Goal: Task Accomplishment & Management: Use online tool/utility

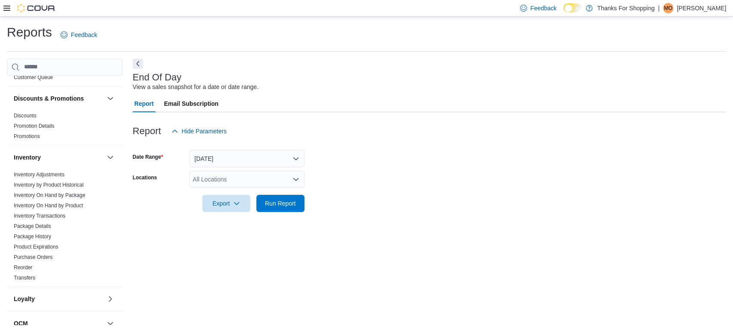
scroll to position [95, 0]
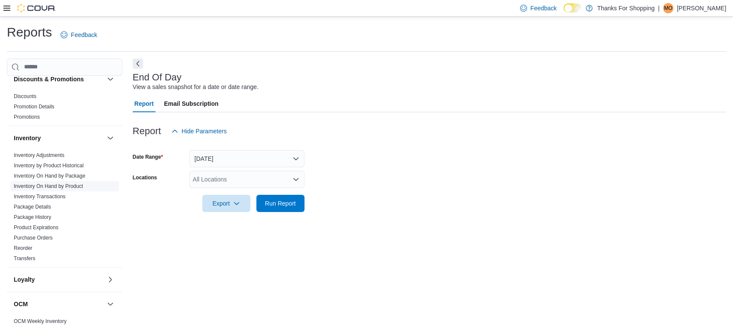
click at [61, 183] on link "Inventory On Hand by Product" at bounding box center [48, 186] width 69 height 6
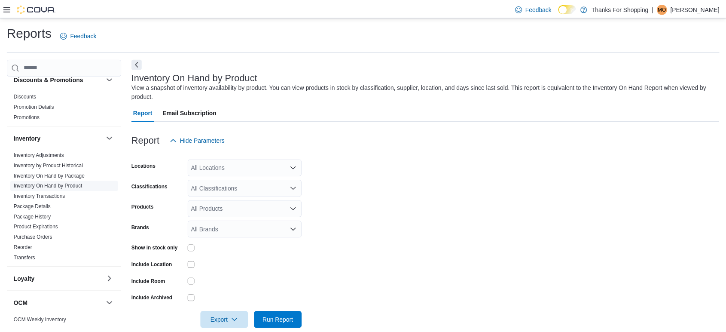
scroll to position [14, 0]
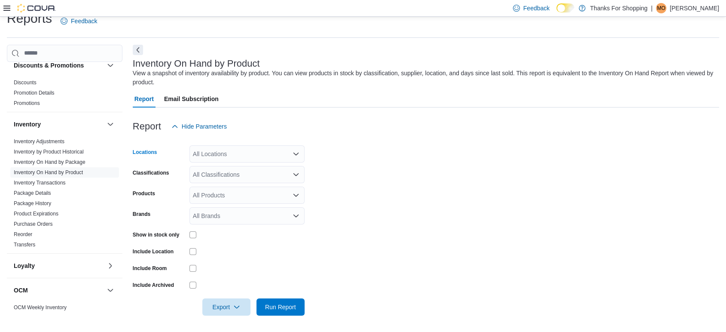
click at [296, 155] on icon "Open list of options" at bounding box center [295, 153] width 7 height 7
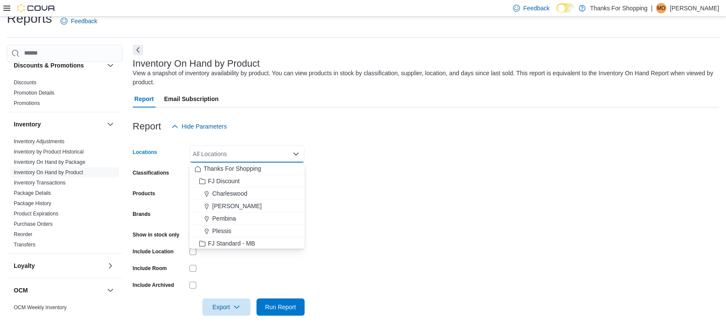
click at [267, 153] on div "All Locations" at bounding box center [246, 153] width 115 height 17
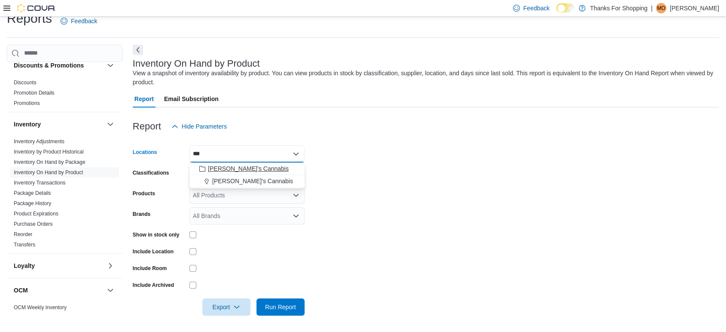
type input "***"
click at [251, 170] on span "[PERSON_NAME]'s Cannabis" at bounding box center [248, 168] width 81 height 9
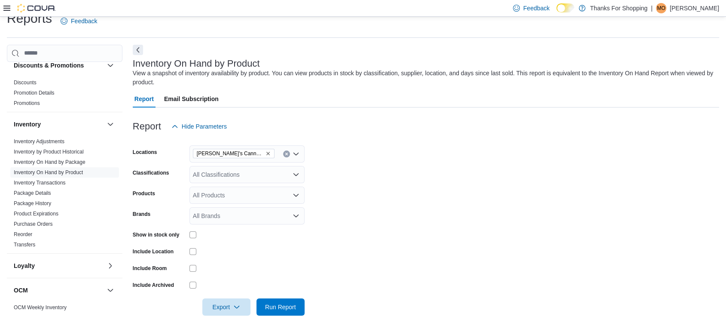
click at [374, 150] on form "Locations [PERSON_NAME]'s Cannabis Classifications All Classifications Products…" at bounding box center [426, 225] width 586 height 180
click at [297, 171] on icon "Open list of options" at bounding box center [295, 174] width 7 height 7
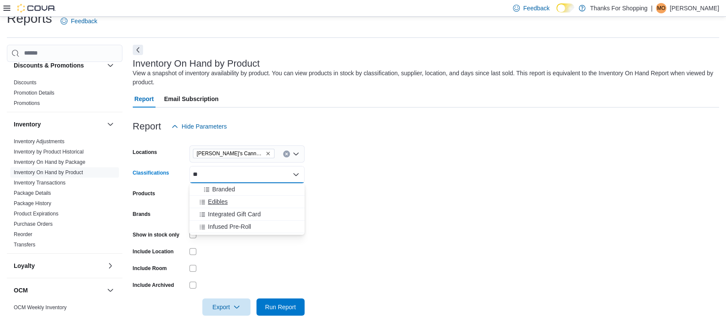
type input "**"
click at [263, 201] on div "Edibles" at bounding box center [247, 201] width 105 height 9
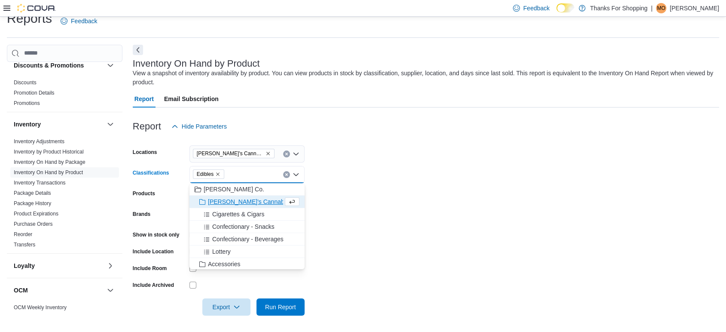
click at [380, 178] on form "Locations [PERSON_NAME]'s Cannabis Classifications Edibles Combo box. Selected.…" at bounding box center [426, 225] width 586 height 180
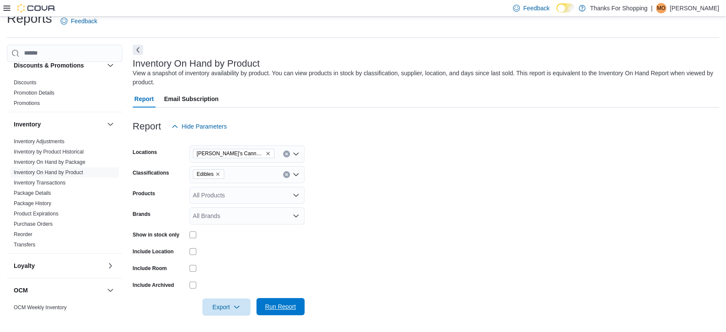
click at [295, 300] on span "Run Report" at bounding box center [281, 306] width 38 height 17
click at [234, 303] on icon "button" at bounding box center [236, 306] width 7 height 7
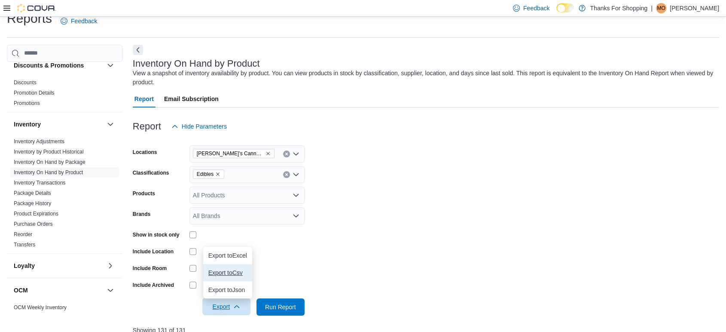
click at [234, 277] on button "Export to Csv" at bounding box center [227, 272] width 49 height 17
